Goal: Communication & Community: Answer question/provide support

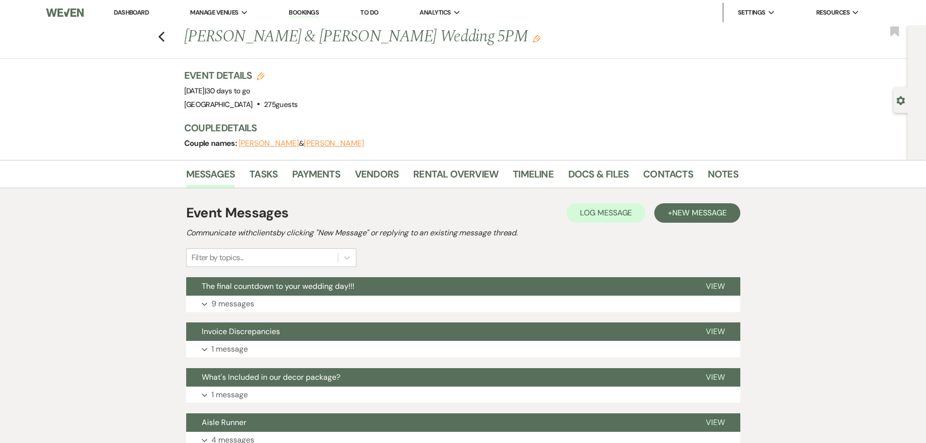
click at [164, 43] on div "Previous [PERSON_NAME] & [PERSON_NAME] Wedding 5PM Edit Bookmark" at bounding box center [451, 42] width 913 height 34
click at [165, 39] on icon "Previous" at bounding box center [161, 37] width 7 height 12
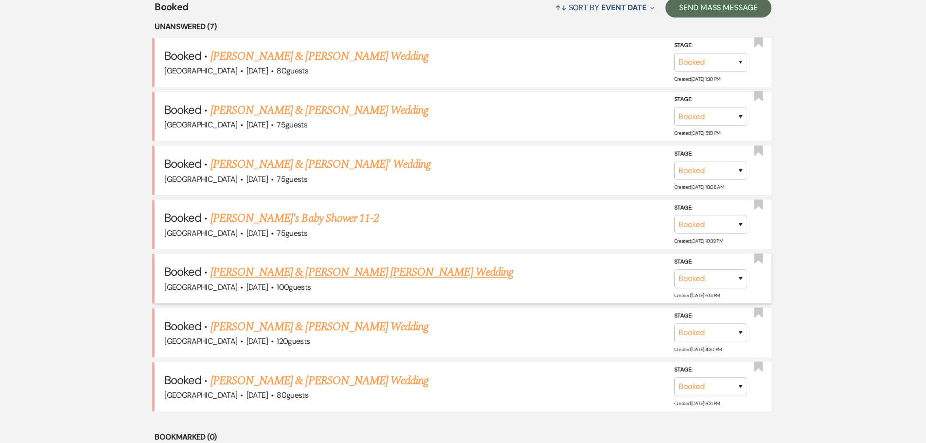
scroll to position [584, 0]
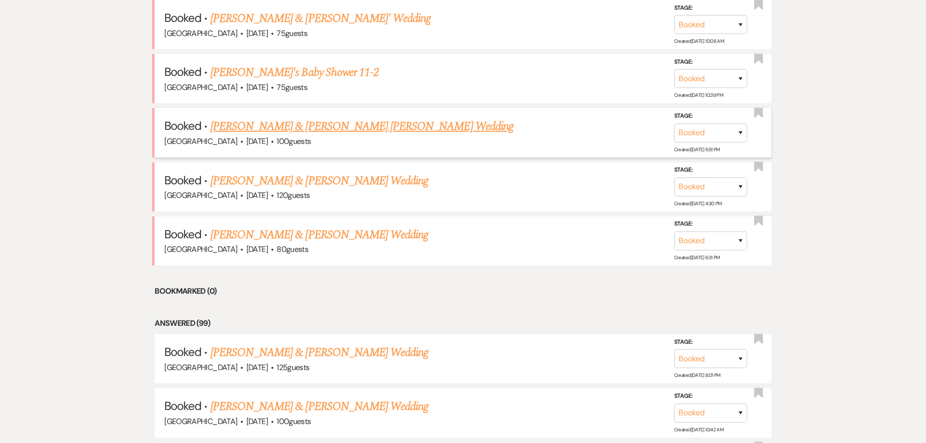
click at [313, 130] on link "Enrickey Basdao & Giovanna De Carvalho Peixoto's Wedding" at bounding box center [362, 127] width 303 height 18
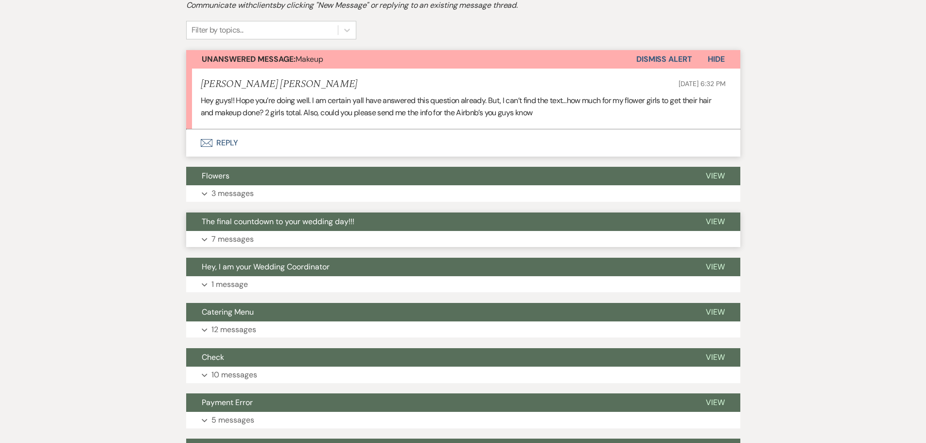
scroll to position [340, 0]
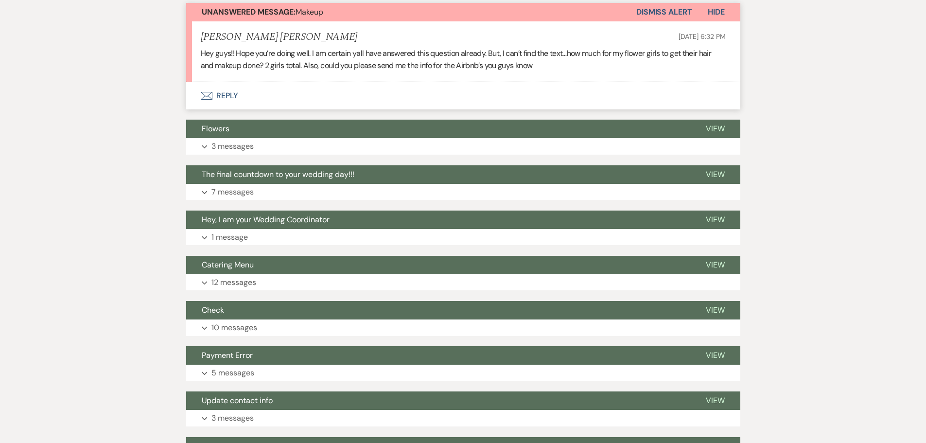
drag, startPoint x: 147, startPoint y: 26, endPoint x: 152, endPoint y: 28, distance: 5.1
click at [233, 82] on button "Envelope Reply" at bounding box center [463, 95] width 554 height 27
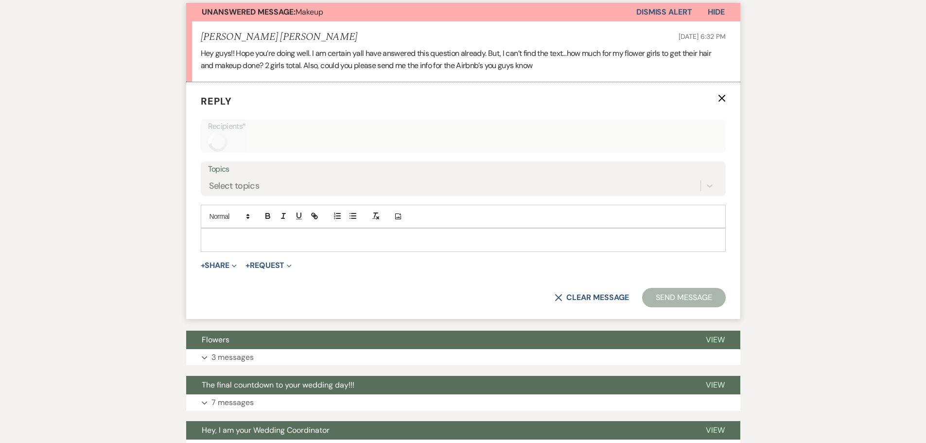
scroll to position [278, 0]
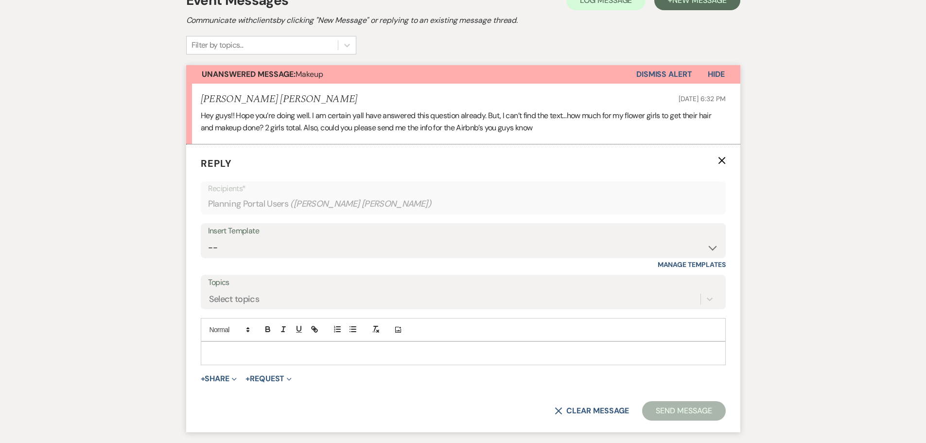
click at [272, 348] on p at bounding box center [464, 353] width 510 height 11
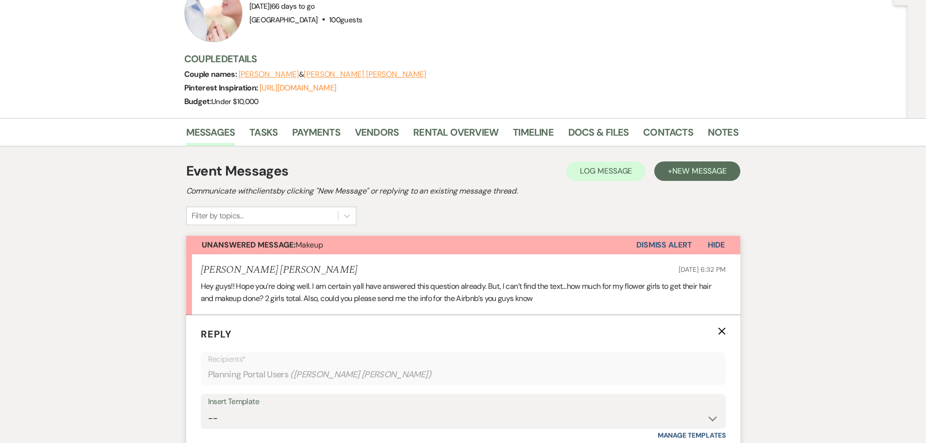
scroll to position [0, 0]
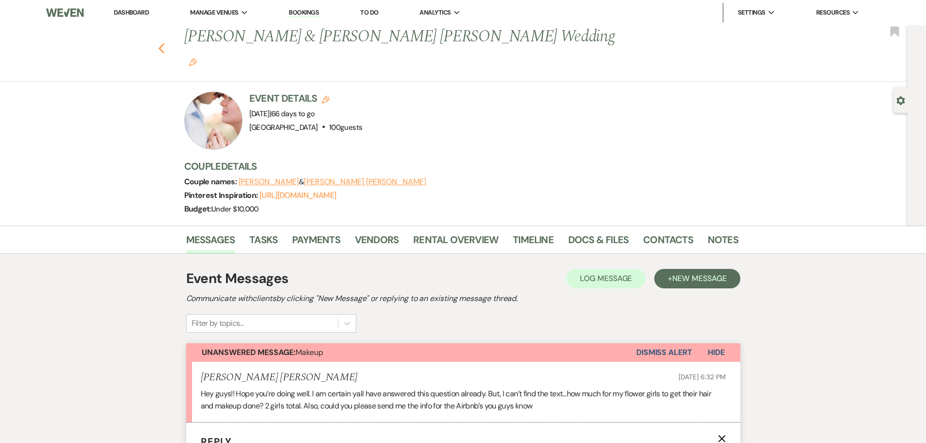
click at [163, 43] on use "button" at bounding box center [161, 48] width 6 height 11
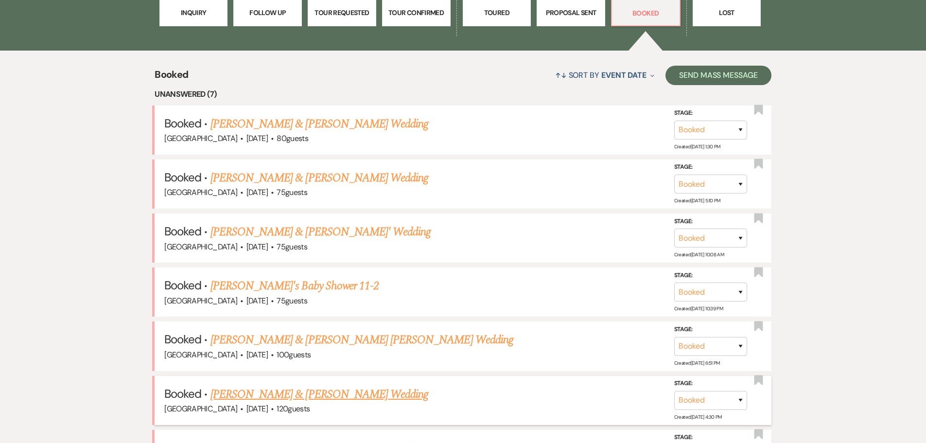
scroll to position [302, 0]
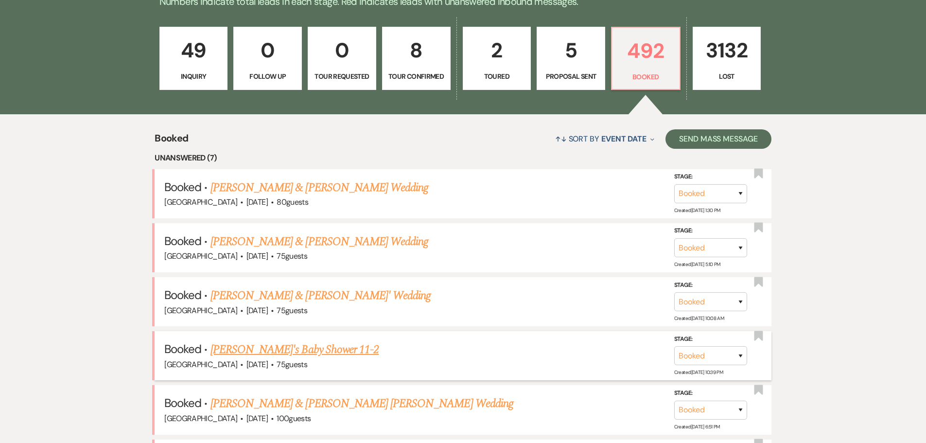
click at [278, 347] on link "Joanne Marbida's Baby Shower 11-2" at bounding box center [295, 350] width 168 height 18
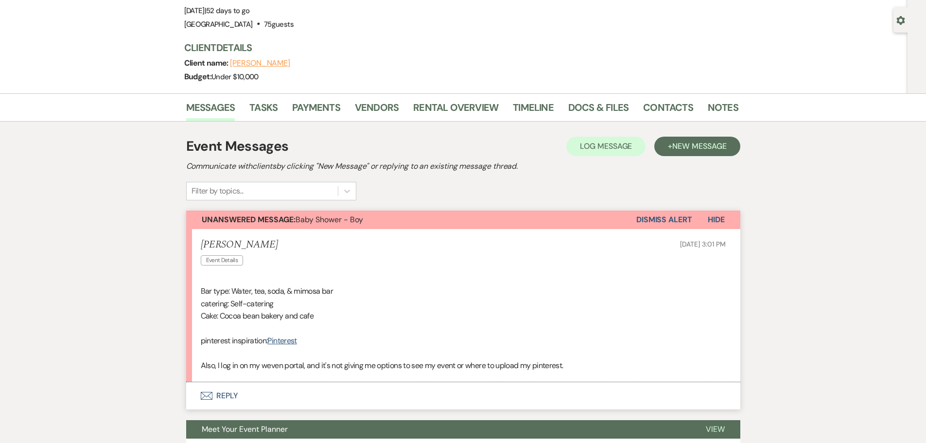
scroll to position [97, 0]
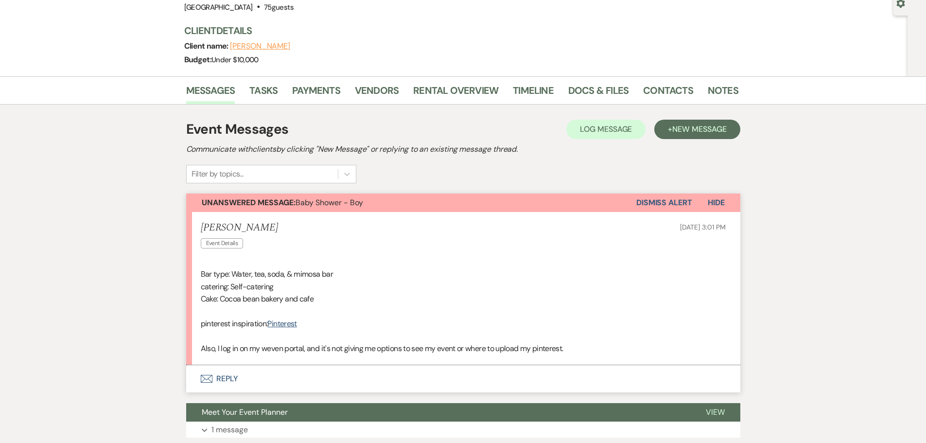
click at [225, 386] on button "Envelope Reply" at bounding box center [463, 378] width 554 height 27
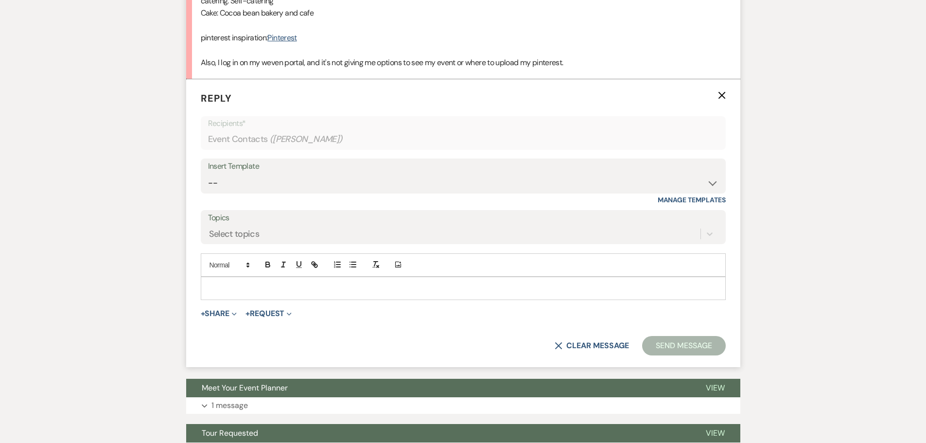
scroll to position [385, 0]
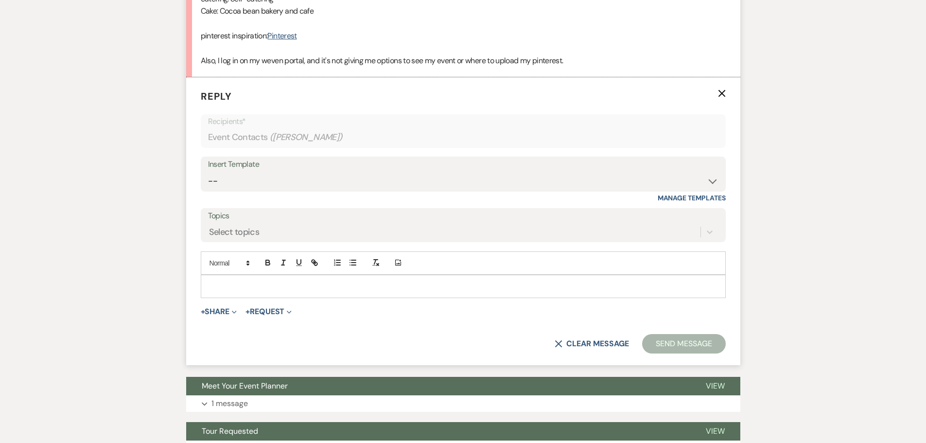
click at [381, 284] on p at bounding box center [464, 286] width 510 height 11
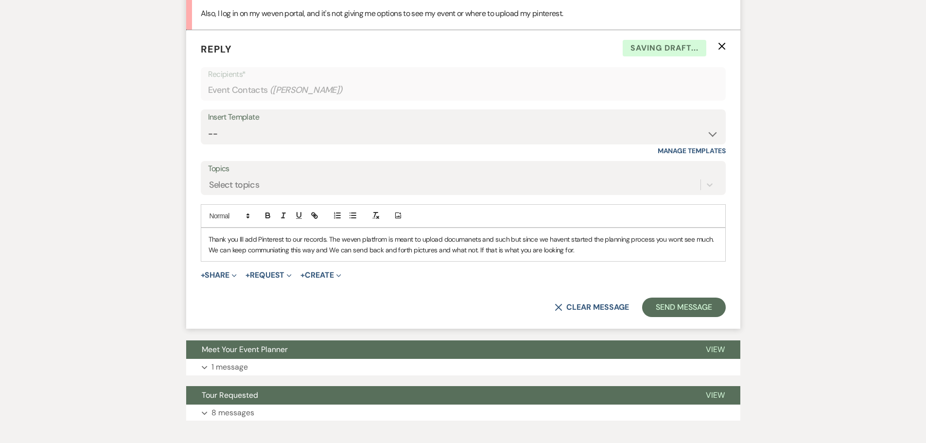
scroll to position [434, 0]
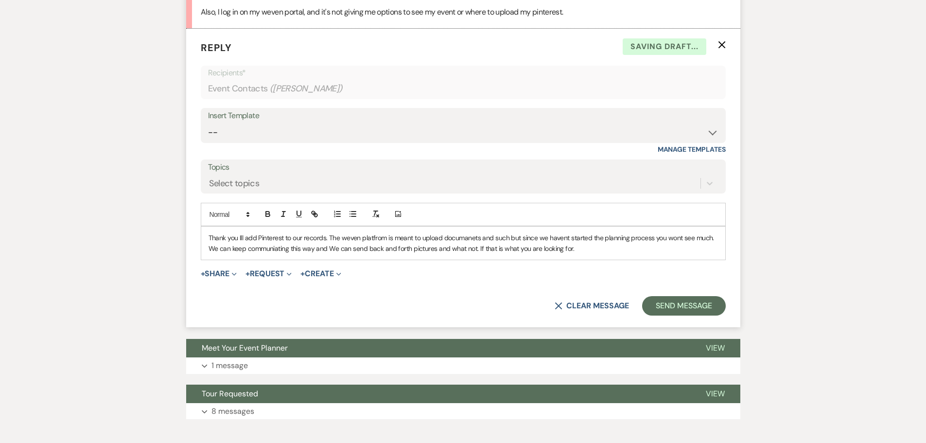
click at [243, 236] on p "Thank you Ill add Pinterest to our records. The weven platfrom is meant to uplo…" at bounding box center [464, 243] width 510 height 22
click at [258, 239] on p "Thank you I'll add Pinterest to our records. The weven platfrom is meant to upl…" at bounding box center [464, 243] width 510 height 22
click at [340, 239] on p "Thank you I'll add your Pinterest to our records. The weven platfrom is meant t…" at bounding box center [464, 243] width 510 height 22
click at [239, 236] on p "Thank you I'll add your Pinterest to our records! The weven platfrom is meant t…" at bounding box center [464, 243] width 510 height 22
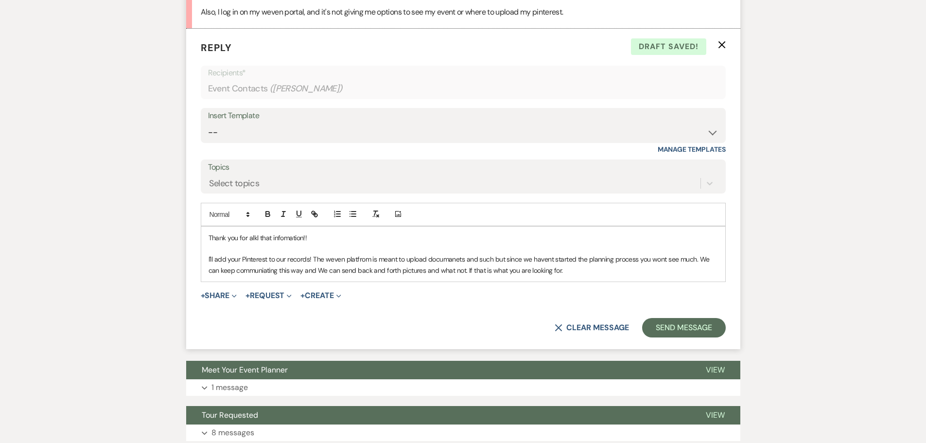
drag, startPoint x: 331, startPoint y: 262, endPoint x: 361, endPoint y: 277, distance: 33.1
click at [364, 283] on form "Reply X Draft saved! Recipients* Event Contacts ( Joanne Marbida ) Insert Templ…" at bounding box center [463, 189] width 554 height 320
click at [491, 262] on p "I'll add your Pinterest to our records! The weven platform is meant to upload d…" at bounding box center [464, 265] width 510 height 22
click at [507, 258] on p "I'll add your Pinterest to our records! The weven platform is meant to upload d…" at bounding box center [464, 265] width 510 height 22
click at [650, 260] on p "I'll add your Pinterest to our records! The weven platform is meant to upload d…" at bounding box center [464, 265] width 510 height 22
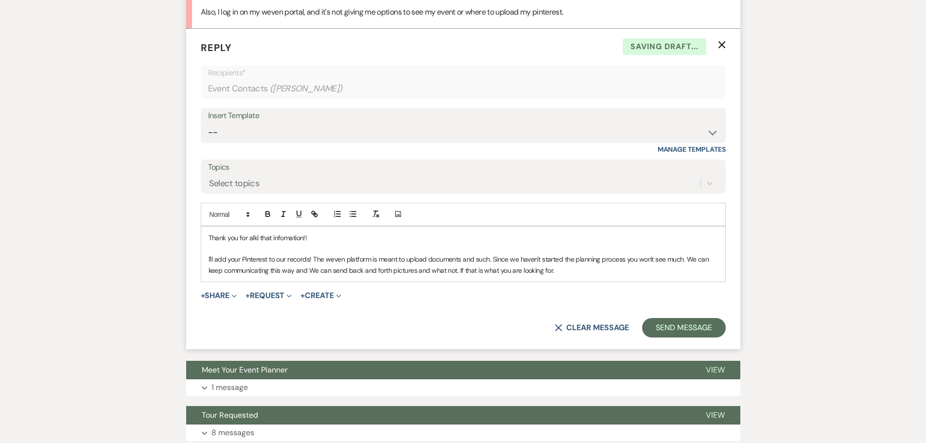
click at [292, 272] on p "I'll add your Pinterest to our records! The weven platform is meant to upload d…" at bounding box center [464, 265] width 510 height 22
click at [315, 271] on p "I'll add your Pinterest to our records! The weven platform is meant to upload d…" at bounding box center [464, 265] width 510 height 22
drag, startPoint x: 581, startPoint y: 278, endPoint x: 686, endPoint y: 259, distance: 107.1
click at [686, 259] on div "Thank you for alkl that infomation!! I'll add your Pinterest to our records! Th…" at bounding box center [463, 254] width 524 height 55
drag, startPoint x: 337, startPoint y: 259, endPoint x: 357, endPoint y: 307, distance: 51.7
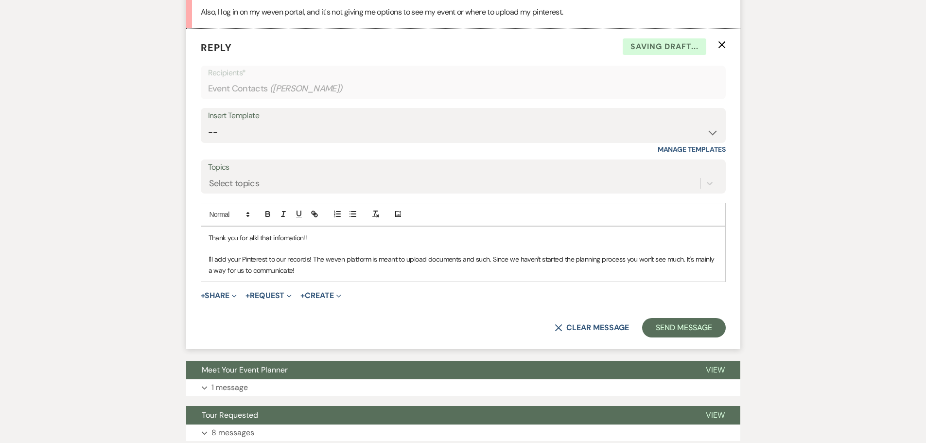
click at [358, 311] on form "Reply X Saving draft... Recipients* Event Contacts ( Joanne Marbida ) Insert Te…" at bounding box center [463, 189] width 554 height 320
click at [677, 330] on button "Send Message" at bounding box center [683, 327] width 83 height 19
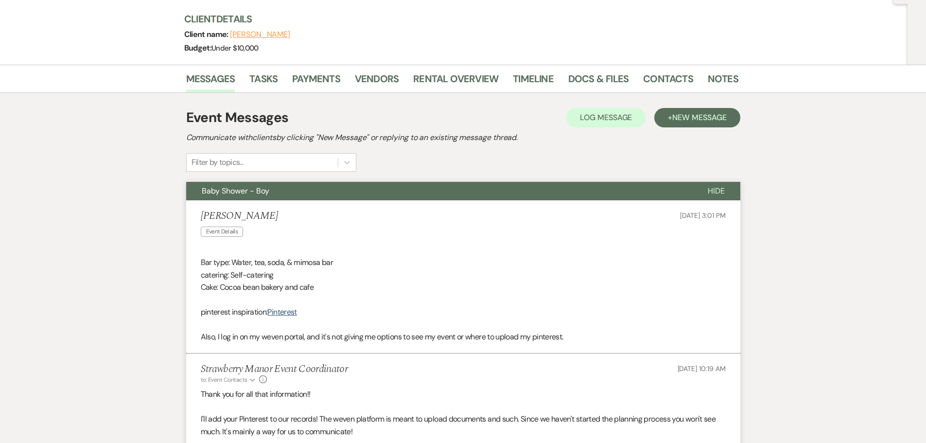
scroll to position [0, 0]
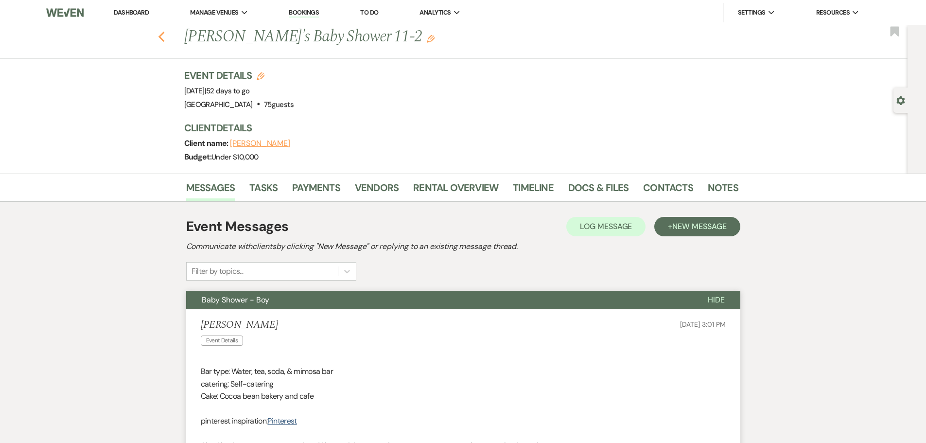
click at [165, 38] on icon "Previous" at bounding box center [161, 37] width 7 height 12
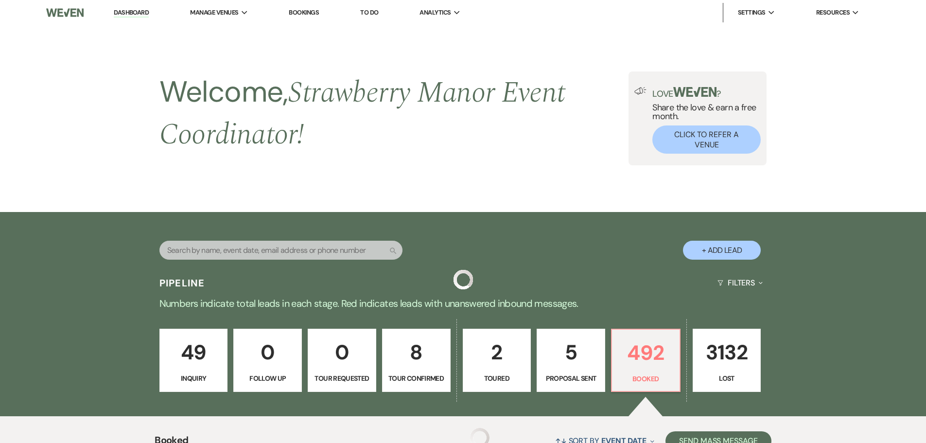
scroll to position [302, 0]
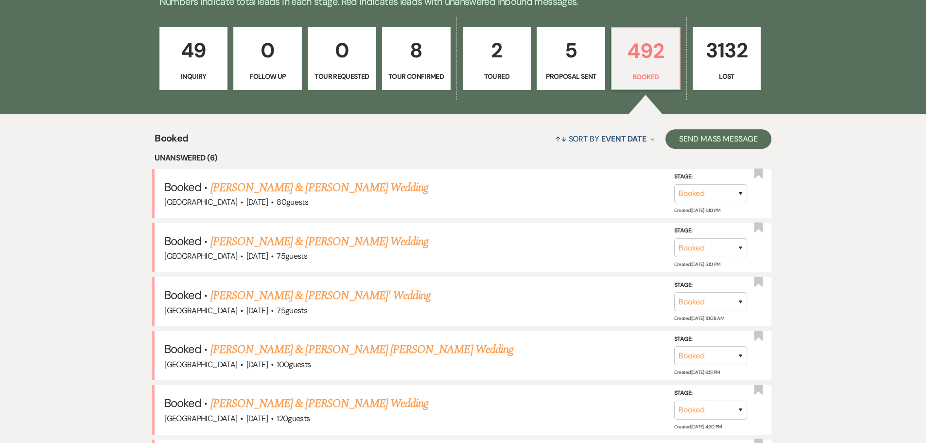
drag, startPoint x: 334, startPoint y: 246, endPoint x: 404, endPoint y: 256, distance: 70.2
click at [334, 246] on link "Joshua Slaven & Kaitlyn McCreary's Wedding" at bounding box center [320, 242] width 218 height 18
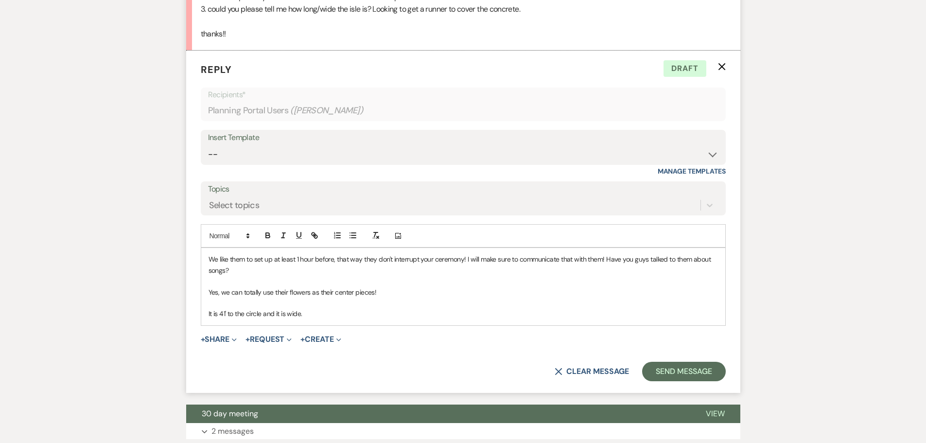
scroll to position [619, 0]
click at [306, 317] on p "It is 41' to the circle and it is wide." at bounding box center [464, 313] width 510 height 11
drag, startPoint x: 306, startPoint y: 317, endPoint x: 201, endPoint y: 317, distance: 104.6
click at [201, 317] on div "We like them to set up at least 1 hour before, that way they don't interrupt yo…" at bounding box center [463, 286] width 524 height 77
click at [574, 316] on p "YOu cant get away with a 30 to 35 ft runner that is 6 ft wide: If you only want…" at bounding box center [464, 313] width 510 height 11
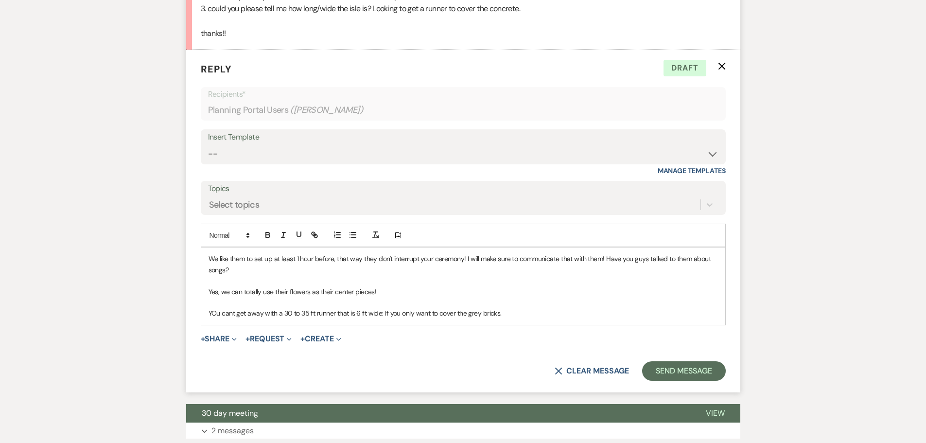
click at [384, 315] on p "YOu cant get away with a 30 to 35 ft runner that is 6 ft wide: If you only want…" at bounding box center [464, 313] width 510 height 11
click at [520, 313] on p "YOu cant get away with a 30 to 35 ft runner that is 6 ft wide. If you only want…" at bounding box center [464, 313] width 510 height 11
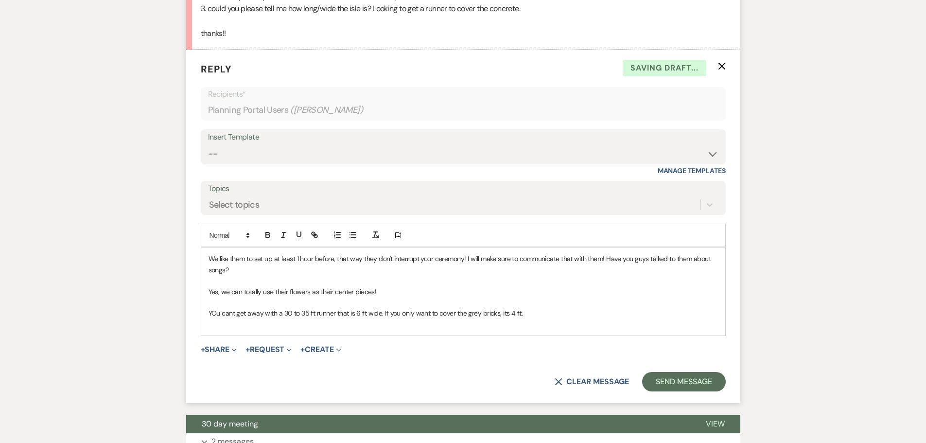
click at [551, 316] on p "YOu cant get away with a 30 to 35 ft runner that is 6 ft wide. If you only want…" at bounding box center [464, 313] width 510 height 11
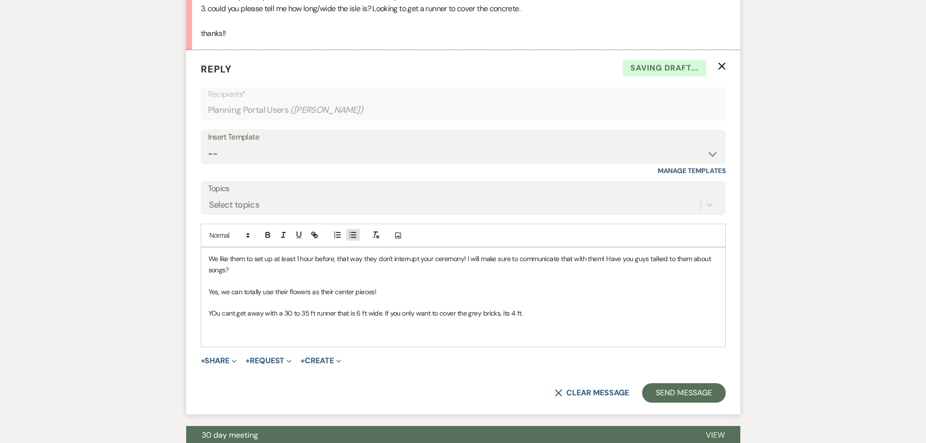
click at [352, 232] on line "button" at bounding box center [354, 232] width 4 height 0
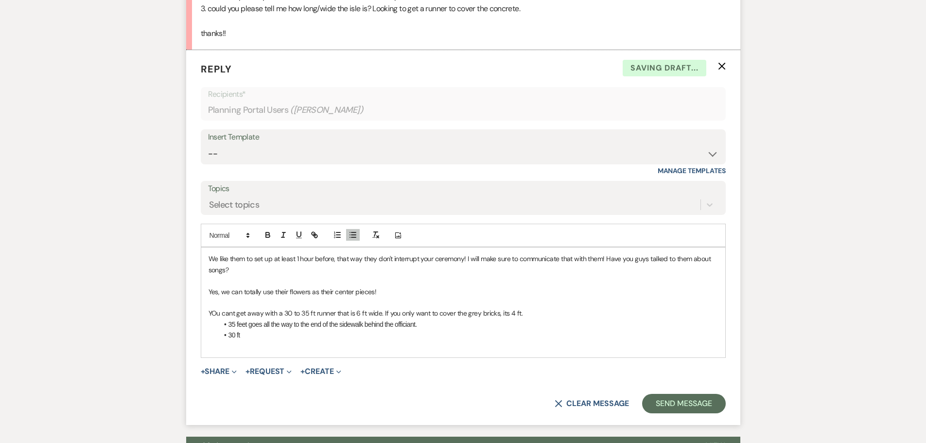
click at [245, 326] on li "35 feet goes all the way to the end of the sidewalk behind the officiant." at bounding box center [468, 324] width 500 height 11
click at [217, 319] on p "YOu cant get away with a 30 to 35 ft runner that is 6 ft wide. If you only want…" at bounding box center [464, 313] width 510 height 11
click at [332, 337] on li "30 ft doesn't go past the officiant." at bounding box center [468, 335] width 500 height 11
click at [685, 402] on button "Send Message" at bounding box center [683, 403] width 83 height 19
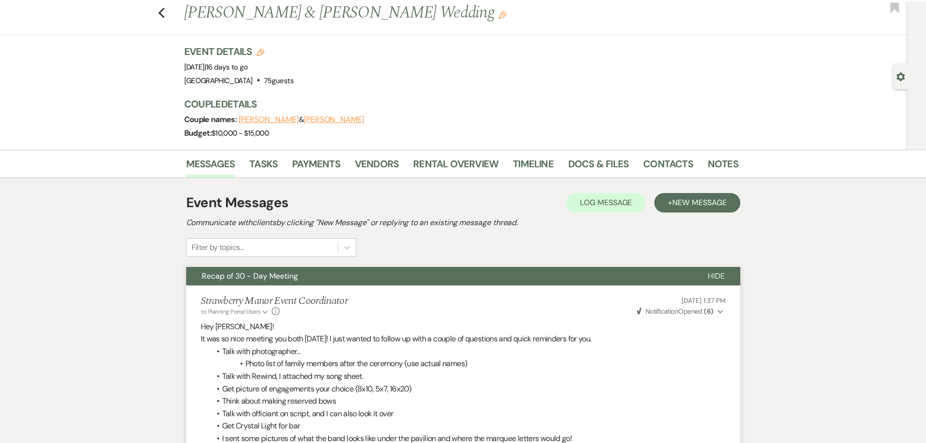
scroll to position [0, 0]
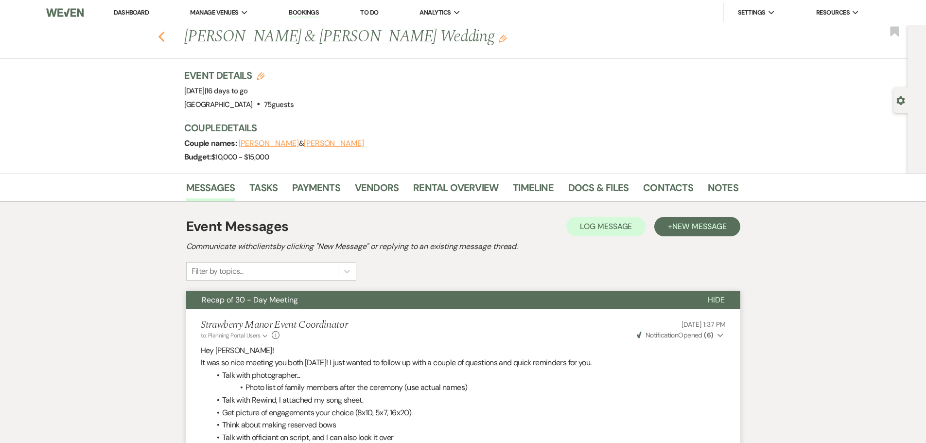
click at [164, 41] on icon "Previous" at bounding box center [161, 37] width 7 height 12
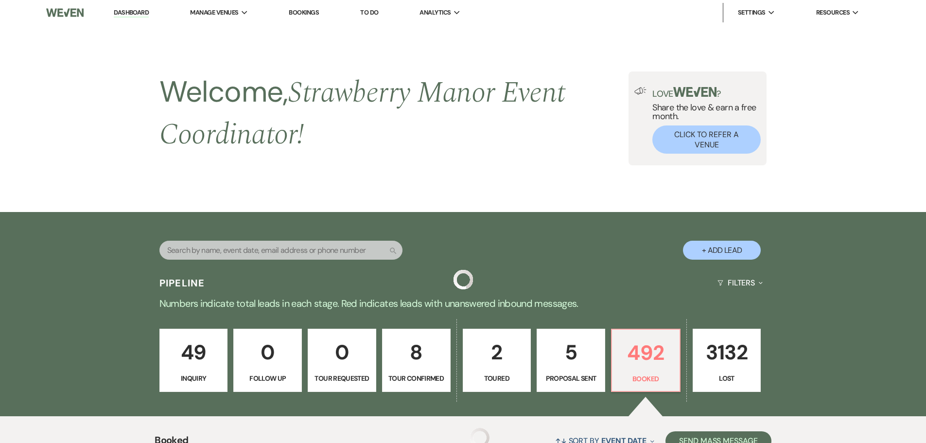
scroll to position [312, 0]
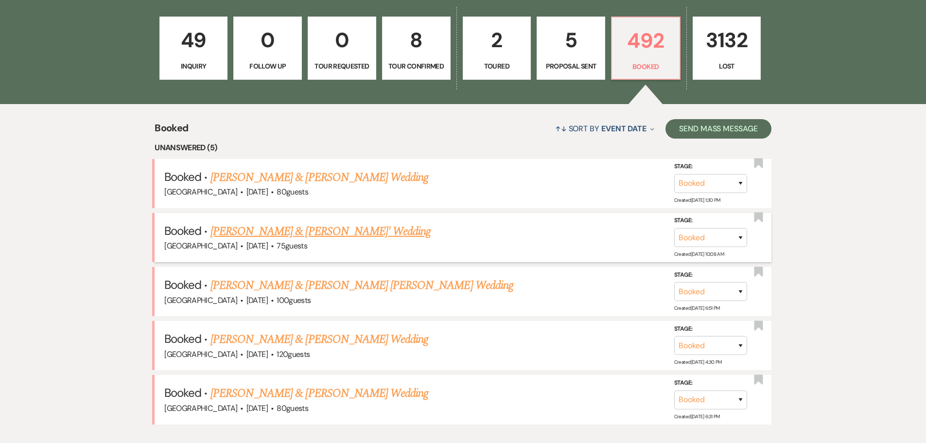
click at [287, 231] on link "James Miller & Kailey Davis' Wedding" at bounding box center [321, 232] width 221 height 18
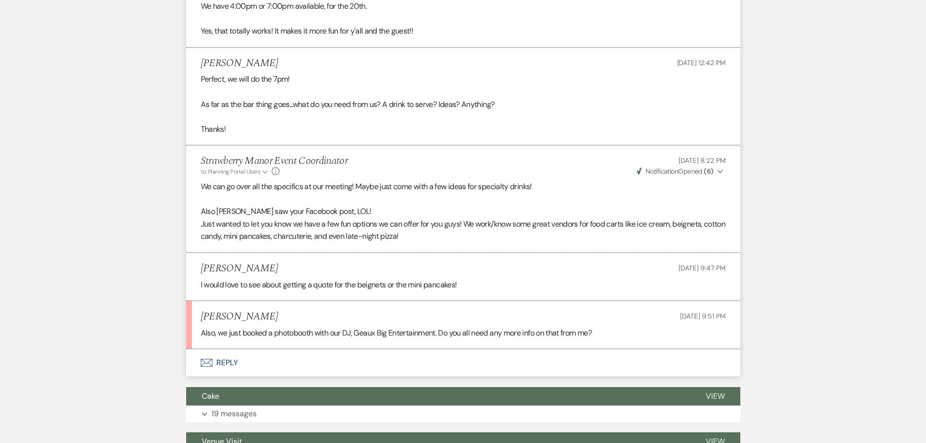
scroll to position [1605, 0]
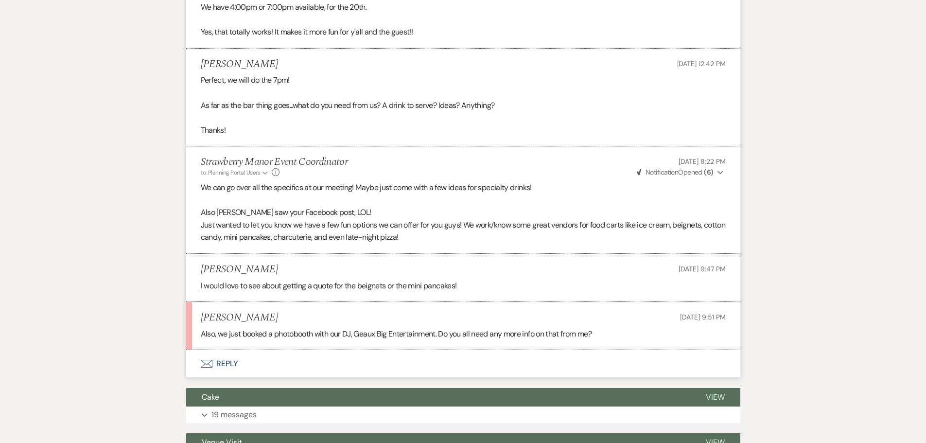
click at [210, 366] on use "button" at bounding box center [206, 364] width 12 height 8
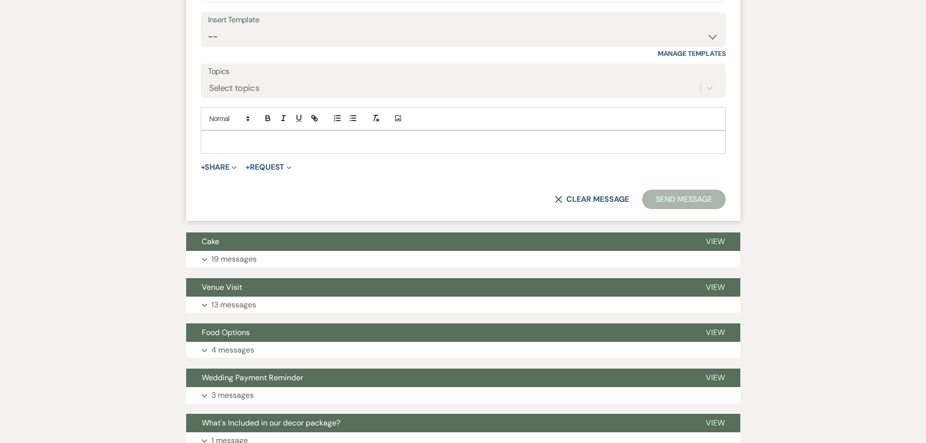
scroll to position [1828, 0]
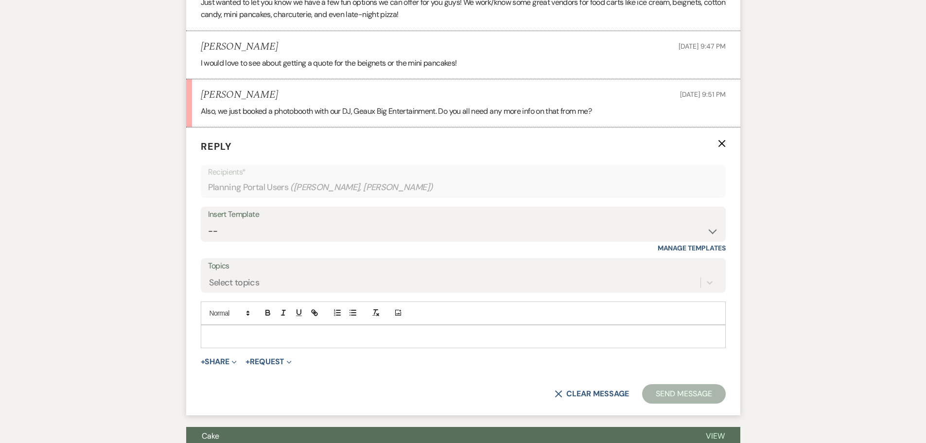
click at [290, 343] on div at bounding box center [463, 336] width 524 height 22
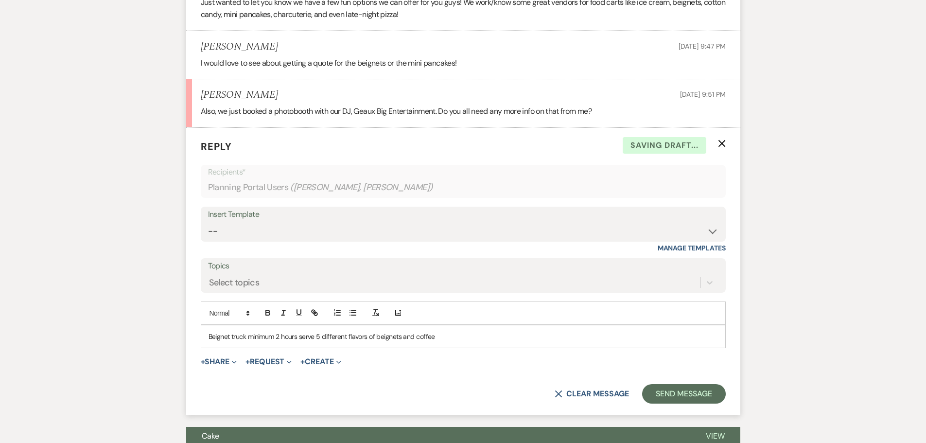
click at [416, 339] on p "Beignet truck minimum 2 hours serve 5 different flavors of beignets and coffee" at bounding box center [464, 336] width 510 height 11
click at [472, 342] on p "Beignet truck minimum 2 hours serve 5 different flavors of beignets and cold co…" at bounding box center [464, 336] width 510 height 11
click at [424, 338] on p "Beignet truck minimum 2 hours serve 5 different flavors of beignets and cold co…" at bounding box center [464, 336] width 510 height 11
click at [463, 330] on div "Beignet truck minimum 2 hours serve 5 different flavors of beignets and iced co…" at bounding box center [463, 336] width 524 height 22
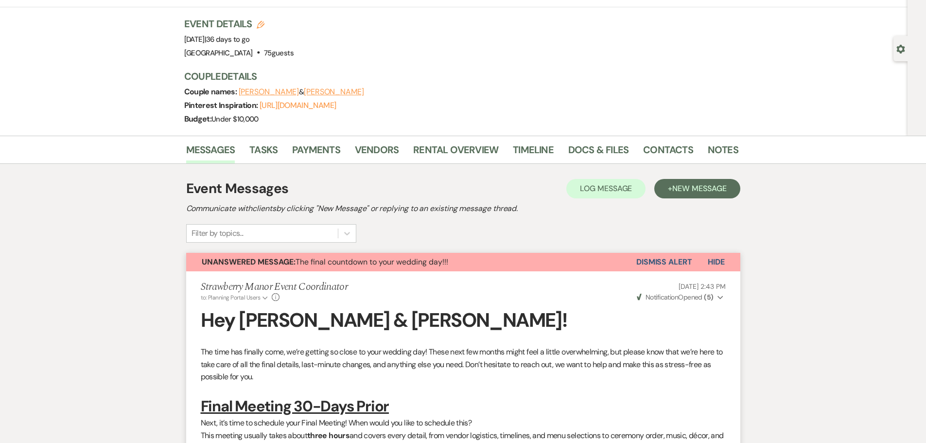
scroll to position [0, 0]
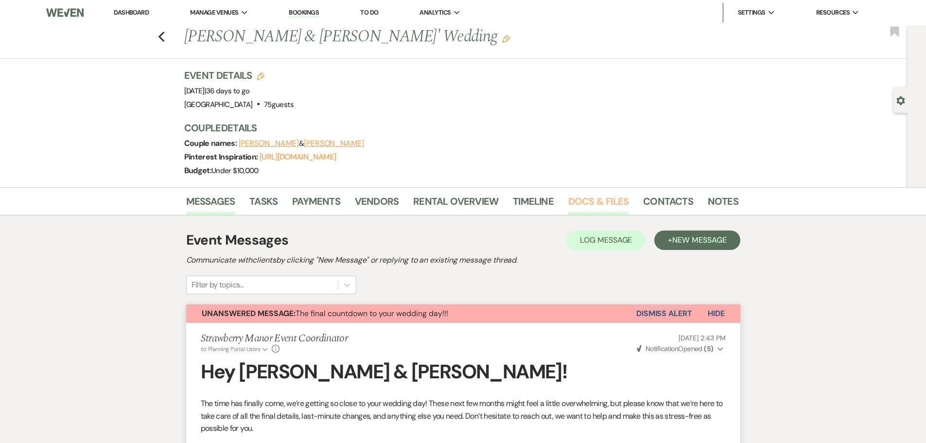
click at [583, 201] on link "Docs & Files" at bounding box center [598, 204] width 60 height 21
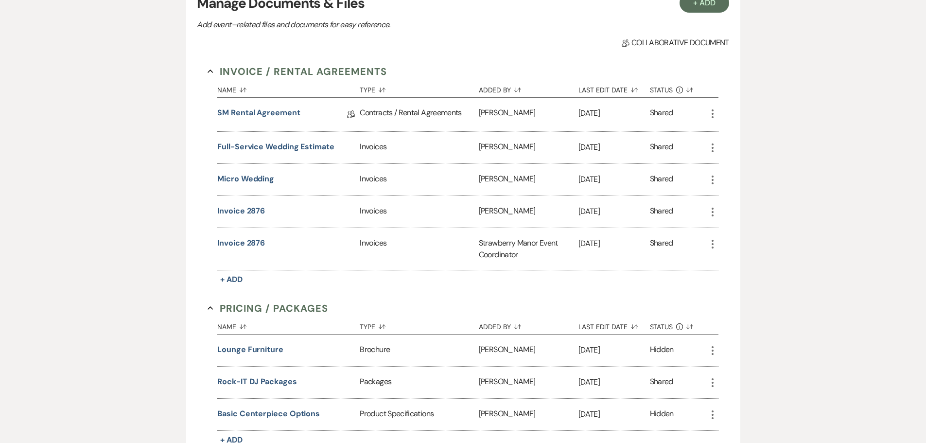
scroll to position [191, 0]
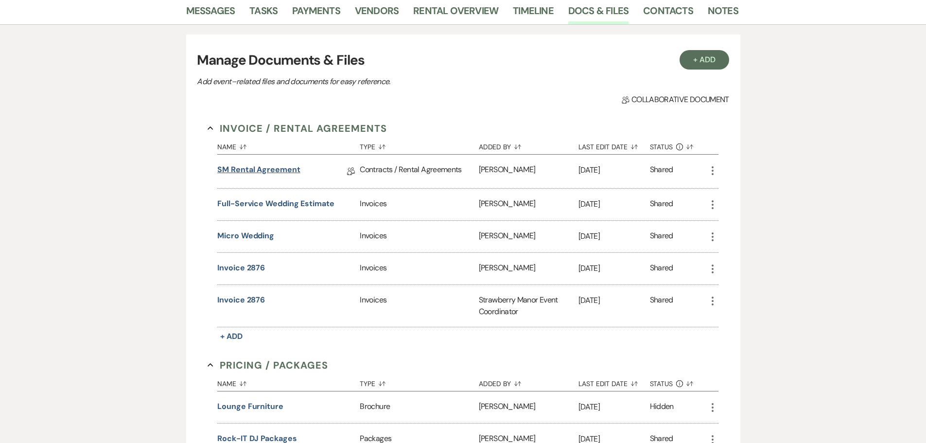
click at [254, 168] on link "SM Rental Agreement" at bounding box center [258, 171] width 83 height 15
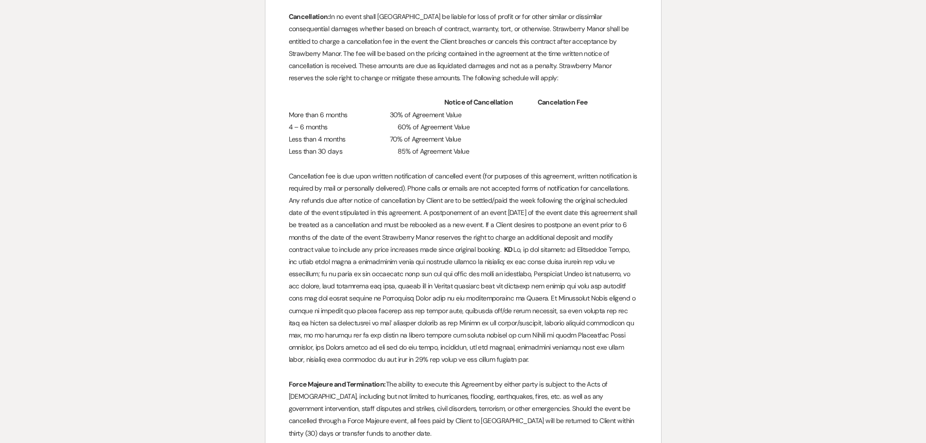
scroll to position [2772, 0]
